Goal: Task Accomplishment & Management: Manage account settings

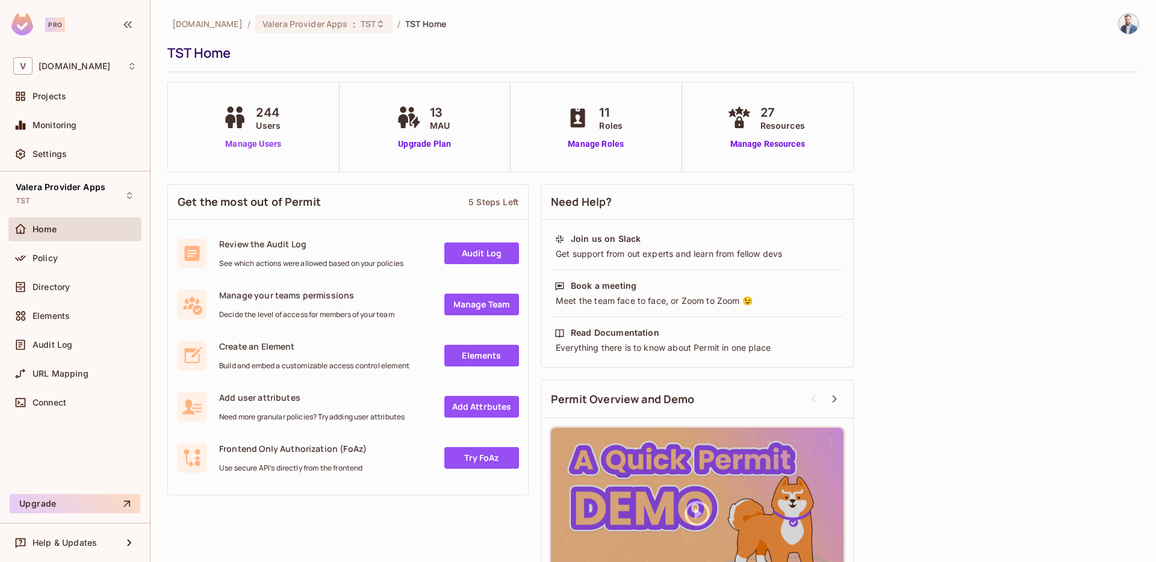
click at [258, 144] on link "Manage Users" at bounding box center [253, 144] width 67 height 13
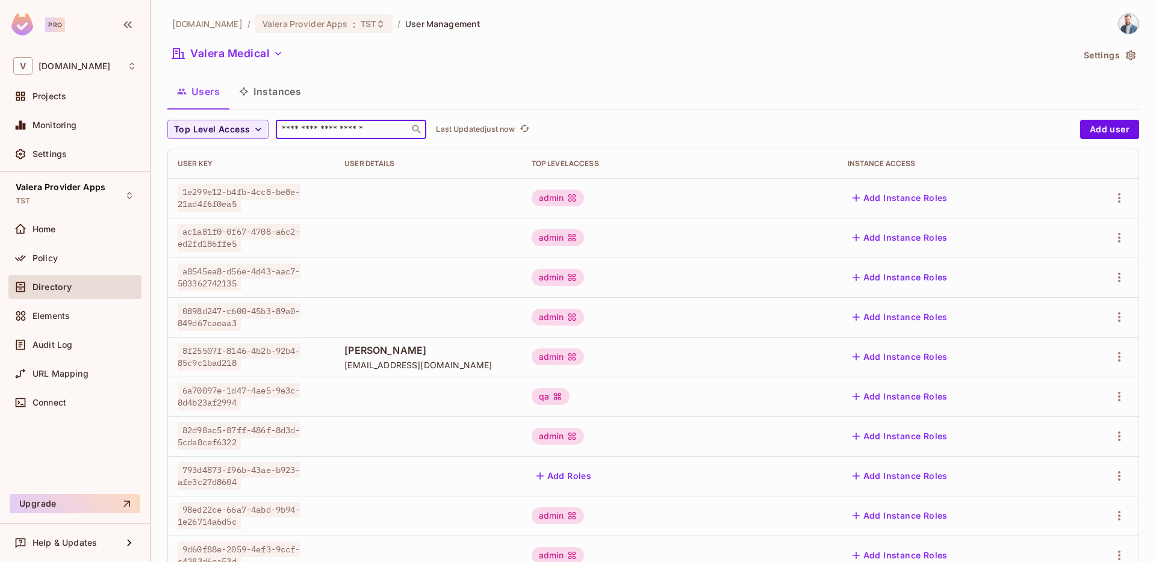
click at [309, 126] on input "text" at bounding box center [342, 129] width 126 height 12
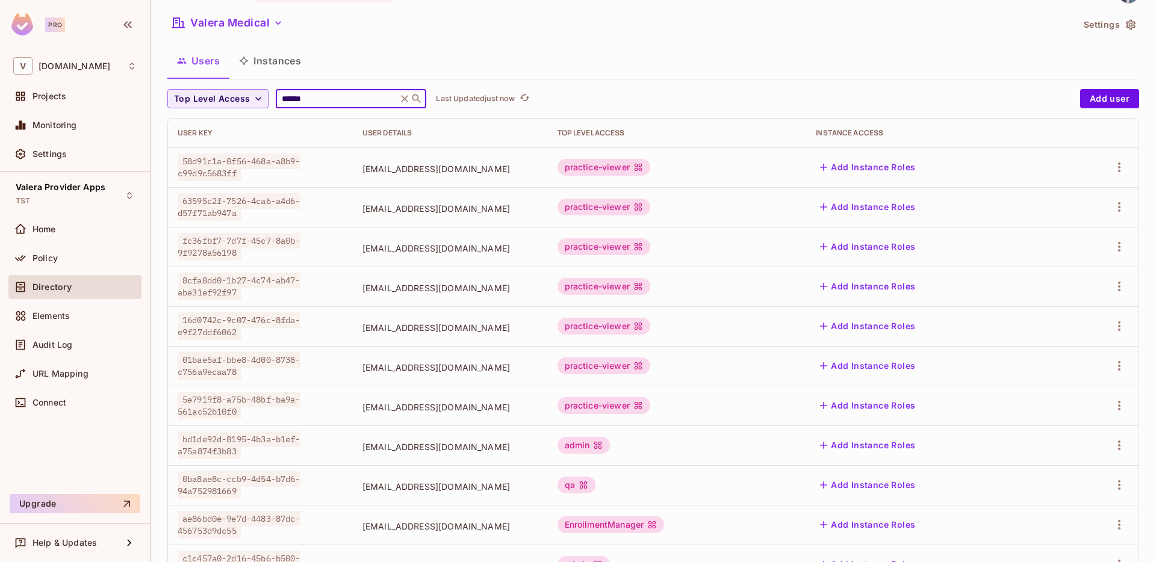
scroll to position [80, 0]
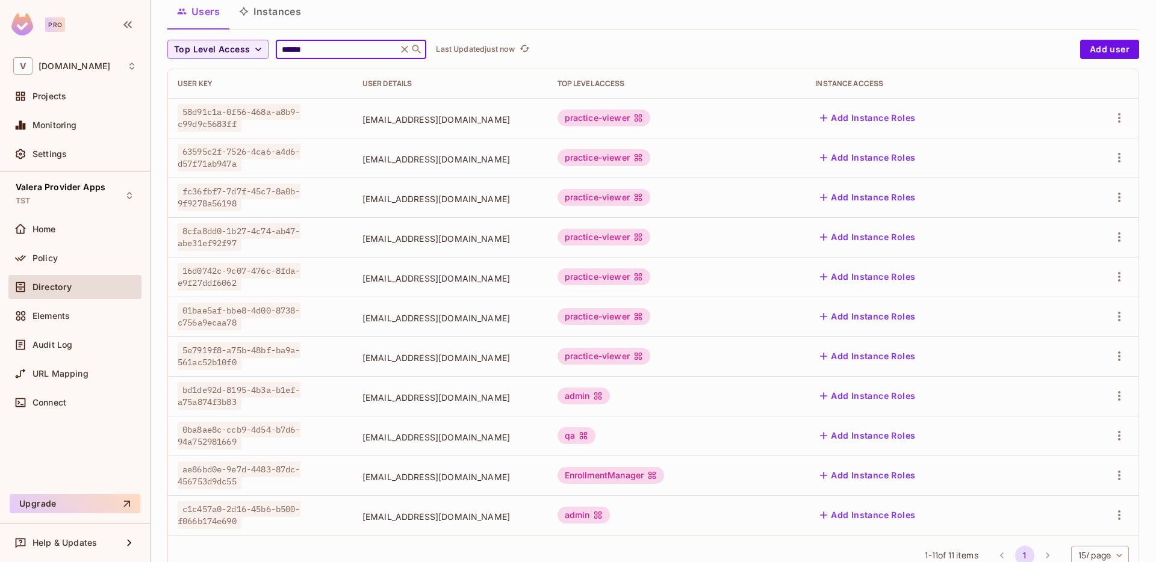
type input "******"
click at [392, 233] on span "[EMAIL_ADDRESS][DOMAIN_NAME]" at bounding box center [450, 238] width 176 height 11
click at [427, 237] on span "[EMAIL_ADDRESS][DOMAIN_NAME]" at bounding box center [450, 238] width 176 height 11
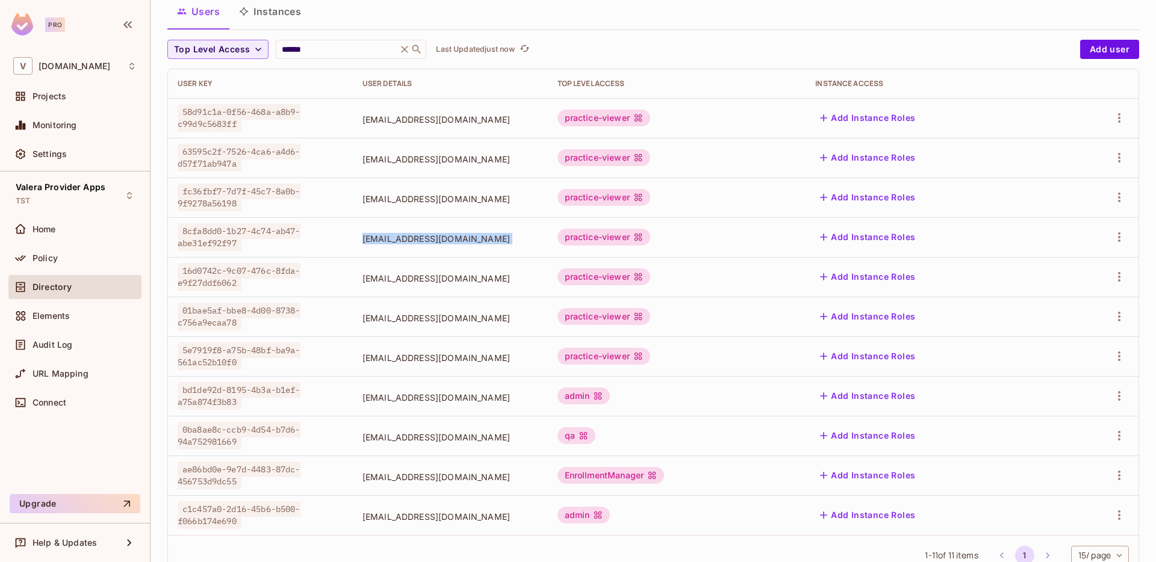
click at [427, 237] on span "[EMAIL_ADDRESS][DOMAIN_NAME]" at bounding box center [450, 238] width 176 height 11
copy span "[EMAIL_ADDRESS][DOMAIN_NAME]"
drag, startPoint x: 432, startPoint y: 256, endPoint x: 462, endPoint y: 243, distance: 33.4
click at [433, 256] on td "[EMAIL_ADDRESS][DOMAIN_NAME]" at bounding box center [450, 237] width 195 height 40
drag, startPoint x: 463, startPoint y: 238, endPoint x: 326, endPoint y: 237, distance: 137.3
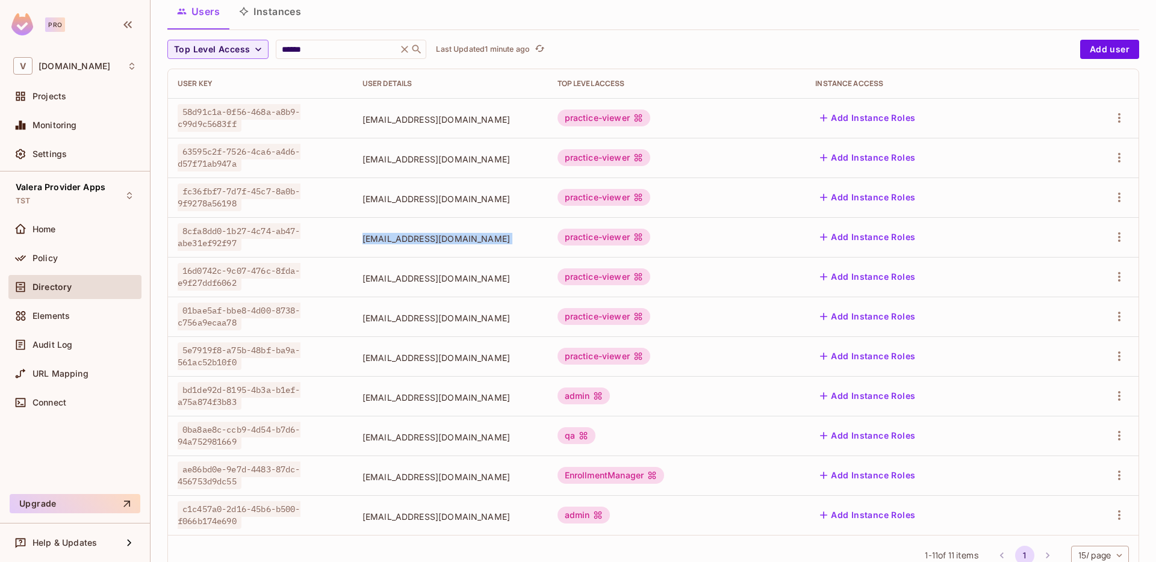
click at [362, 237] on span "[EMAIL_ADDRESS][DOMAIN_NAME]" at bounding box center [450, 238] width 176 height 11
copy span "[EMAIL_ADDRESS][DOMAIN_NAME]"
click at [403, 50] on icon at bounding box center [405, 49] width 12 height 12
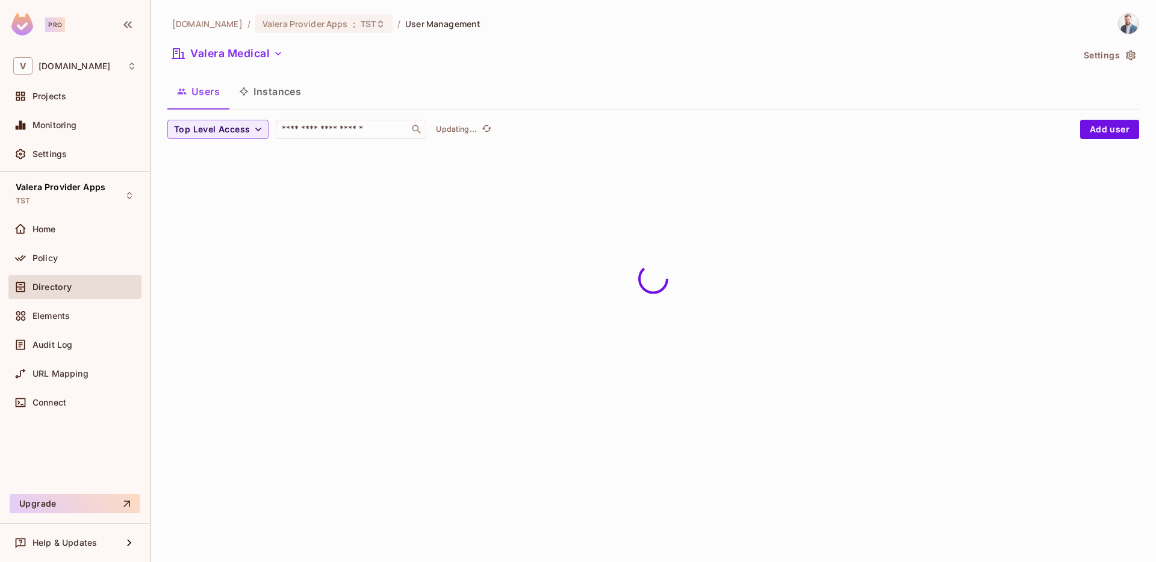
click at [344, 50] on div "Valera Medical" at bounding box center [620, 55] width 906 height 23
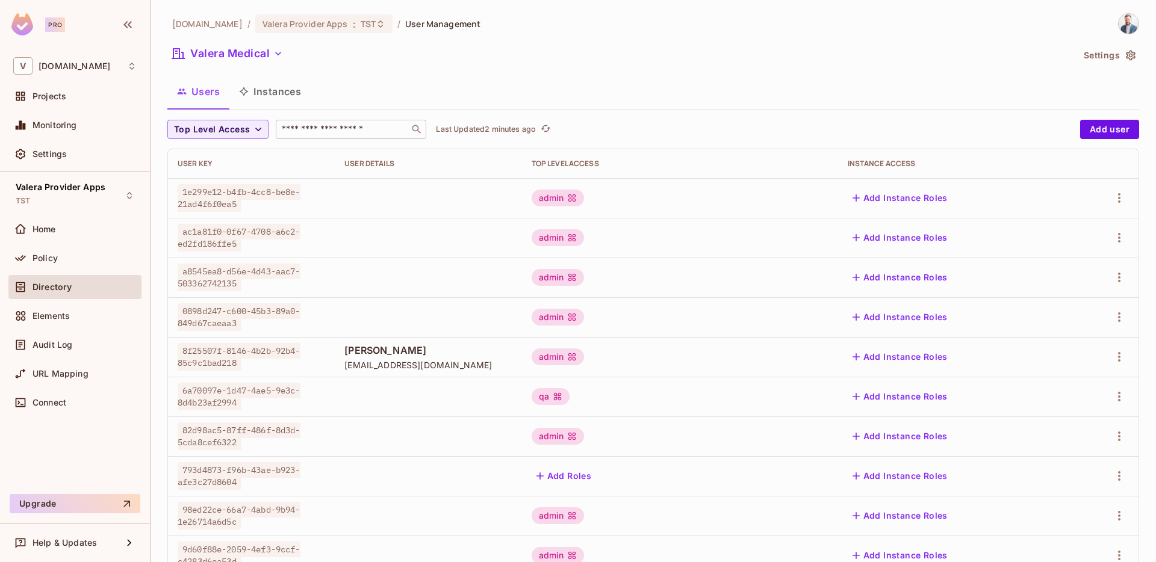
click at [335, 130] on input "text" at bounding box center [342, 129] width 126 height 12
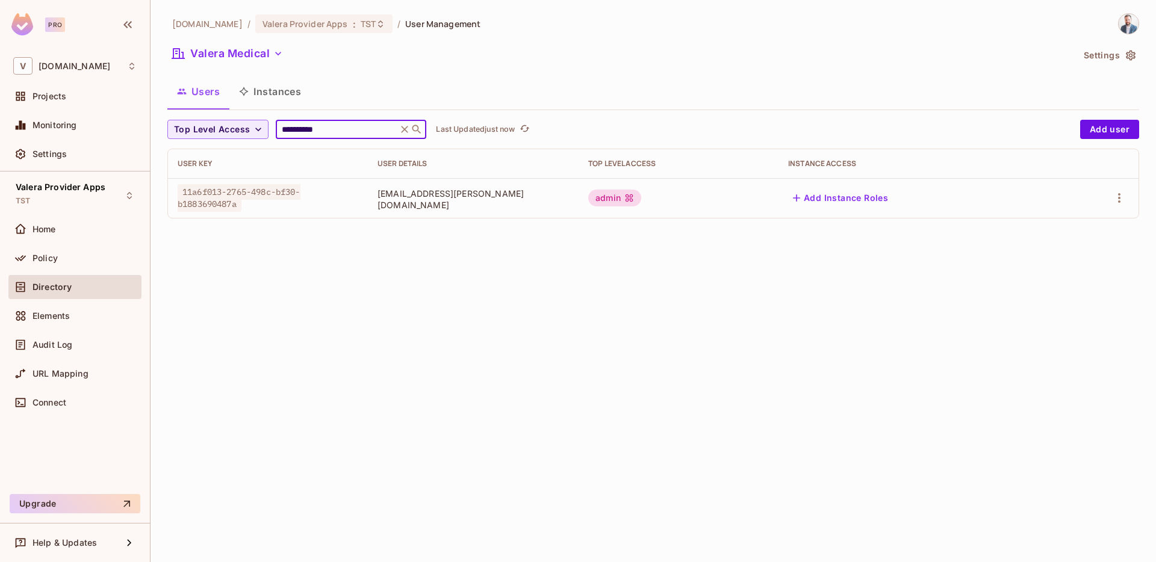
type input "**********"
